Goal: Find specific page/section: Find specific page/section

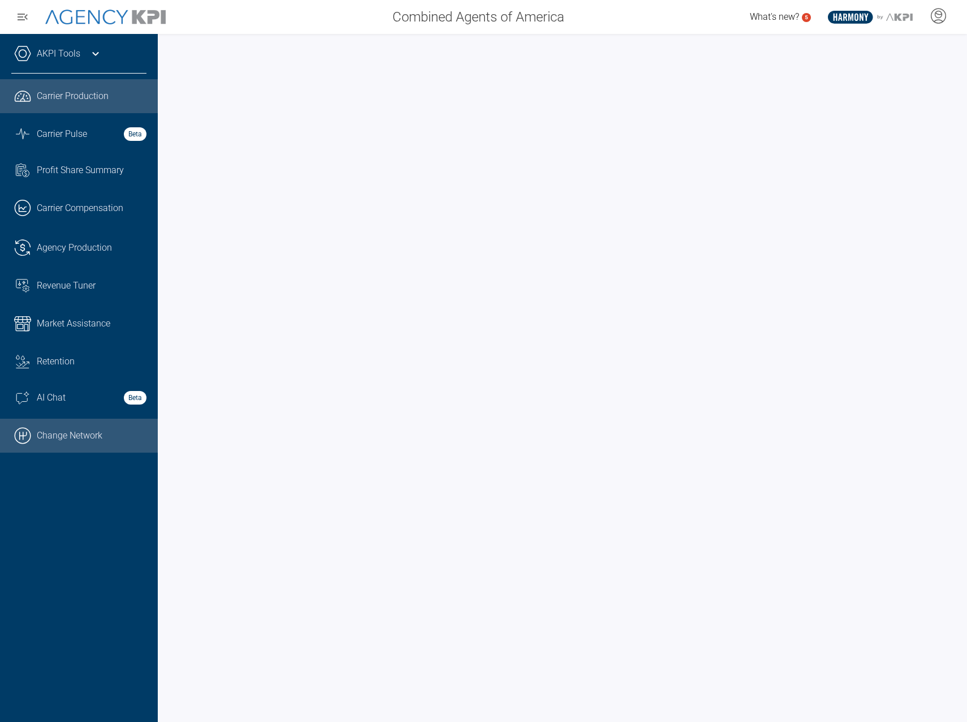
click at [65, 438] on link ".cls-1{fill:none;stroke:#000;stroke-linecap:round;stroke-linejoin:round;stroke-…" at bounding box center [79, 435] width 158 height 34
